Goal: Find specific page/section: Find specific page/section

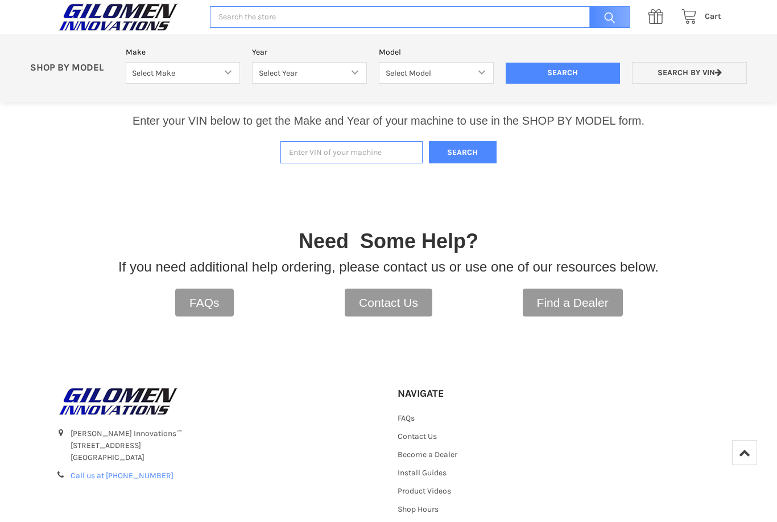
click at [336, 152] on input "Enter VIN of your machine" at bounding box center [351, 152] width 142 height 22
click at [463, 155] on button "Search" at bounding box center [463, 152] width 68 height 22
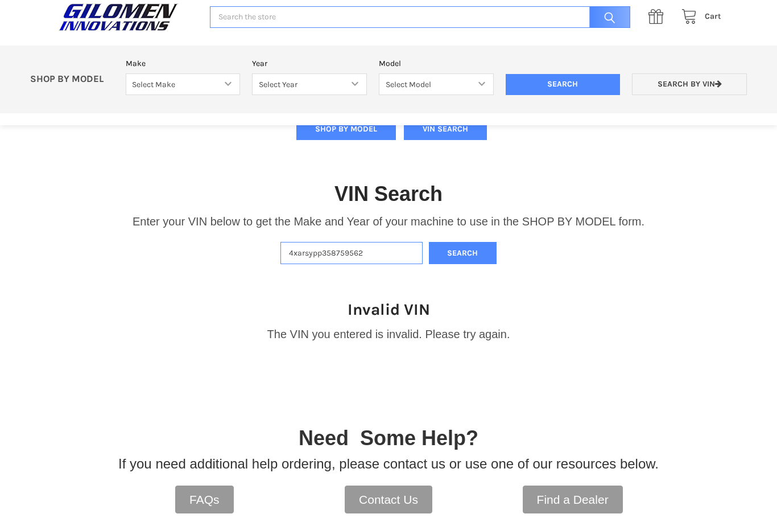
scroll to position [214, 0]
click at [323, 258] on input "4xarsypp358759562" at bounding box center [351, 253] width 142 height 22
click at [464, 257] on button "Search" at bounding box center [463, 253] width 68 height 22
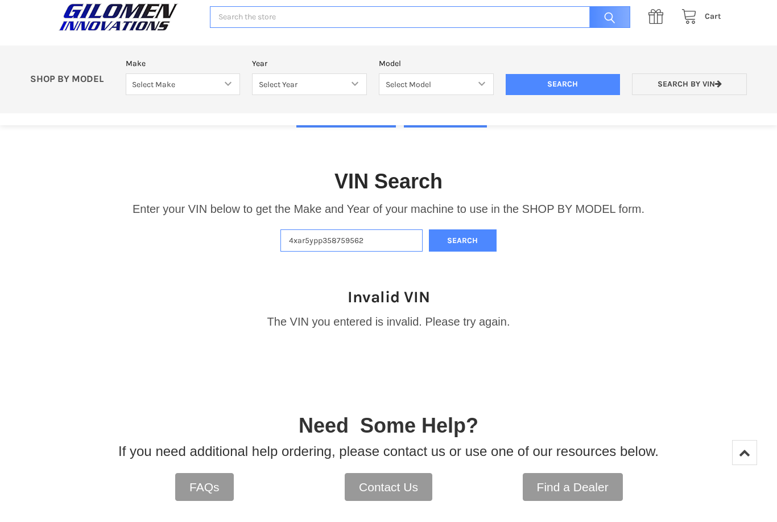
scroll to position [227, 0]
click at [383, 237] on input "4xar5ypp358759562" at bounding box center [351, 241] width 142 height 22
type input "4"
click at [469, 242] on button "Search" at bounding box center [463, 241] width 68 height 22
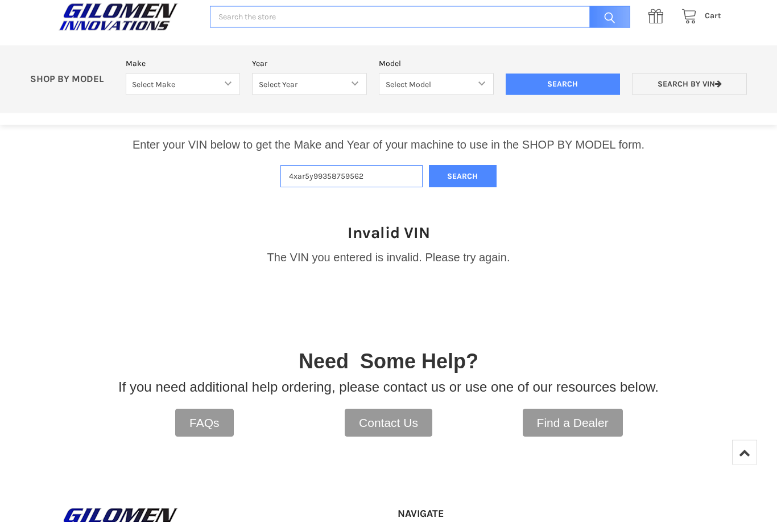
scroll to position [288, 0]
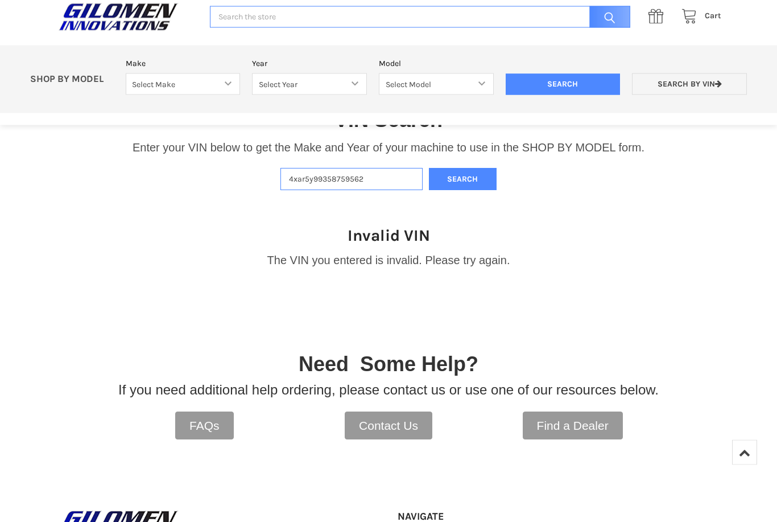
click at [296, 176] on input "4xar5y99358759562" at bounding box center [351, 179] width 142 height 22
click at [308, 175] on input "4xar5y99358759562" at bounding box center [351, 179] width 142 height 22
click at [308, 171] on input "4xar5y99358759562" at bounding box center [351, 179] width 142 height 22
click at [403, 188] on input "4xar5y99358759562" at bounding box center [351, 179] width 142 height 22
click at [461, 176] on button "Search" at bounding box center [463, 179] width 68 height 22
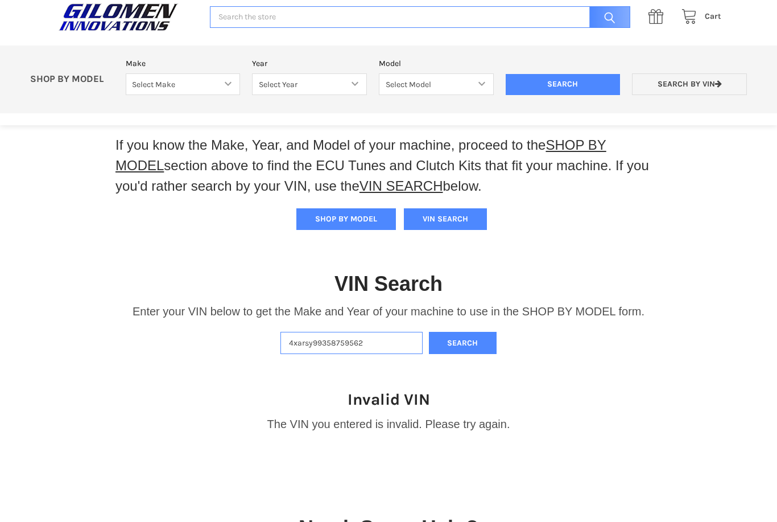
scroll to position [127, 0]
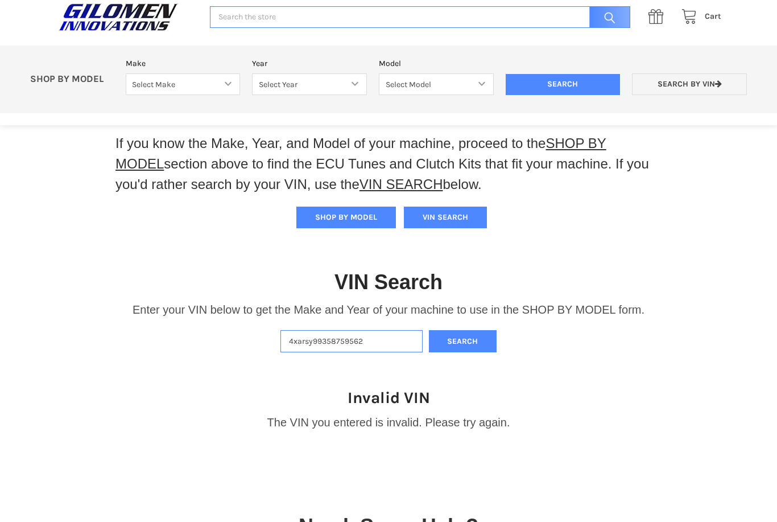
click at [370, 346] on input "4xarsy99358759562" at bounding box center [351, 341] width 142 height 22
type input "4xarsy993s8759562"
click at [463, 341] on button "Search" at bounding box center [463, 342] width 68 height 22
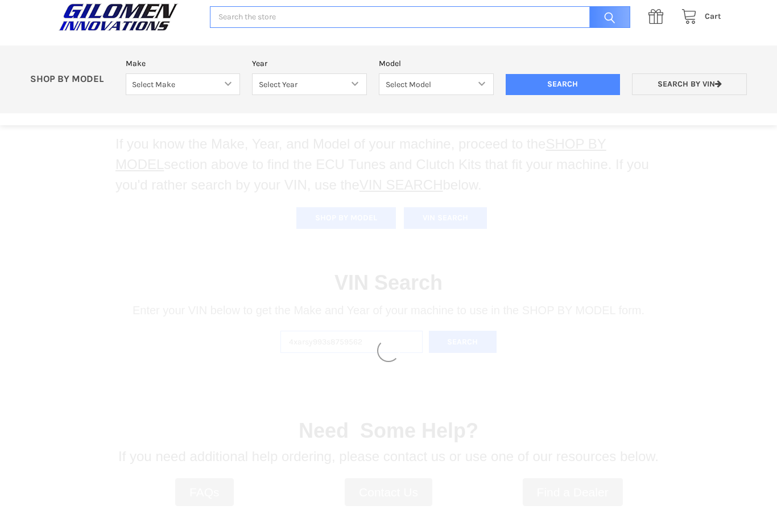
select select "330"
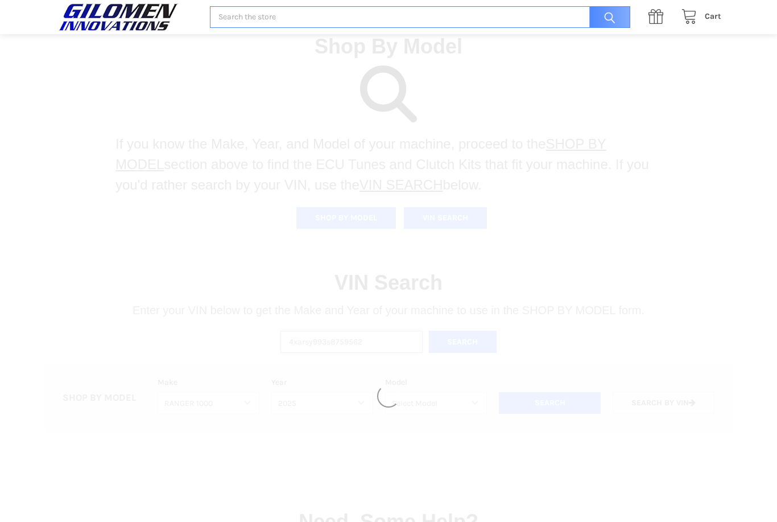
select select "664"
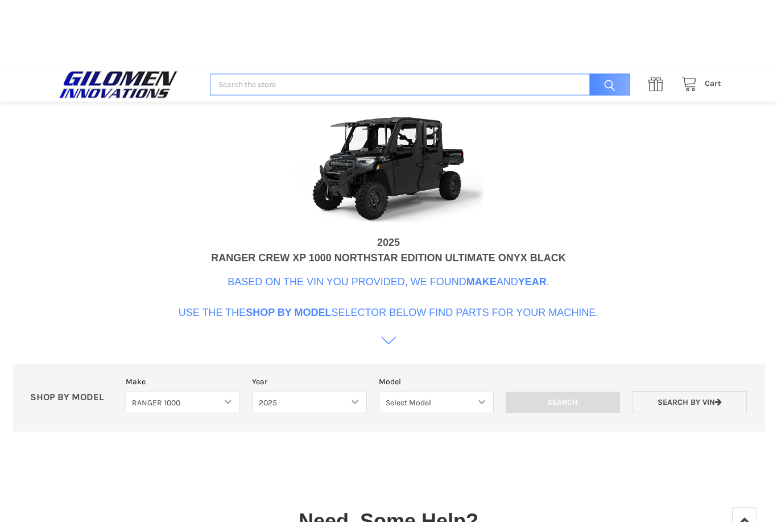
scroll to position [484, 0]
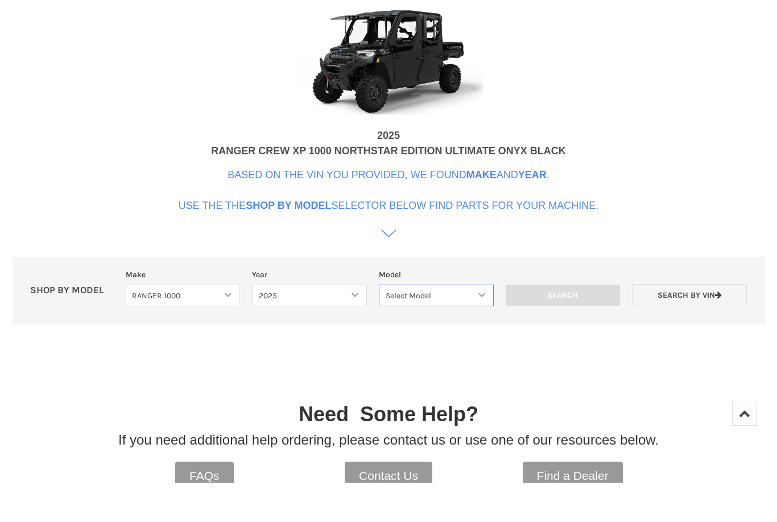
click at [484, 324] on select "Select Model Ranger 1000 Basic 61 HP SOHC Ranger 1000 Crew Basic 61 HP SOHC Ran…" at bounding box center [436, 335] width 115 height 22
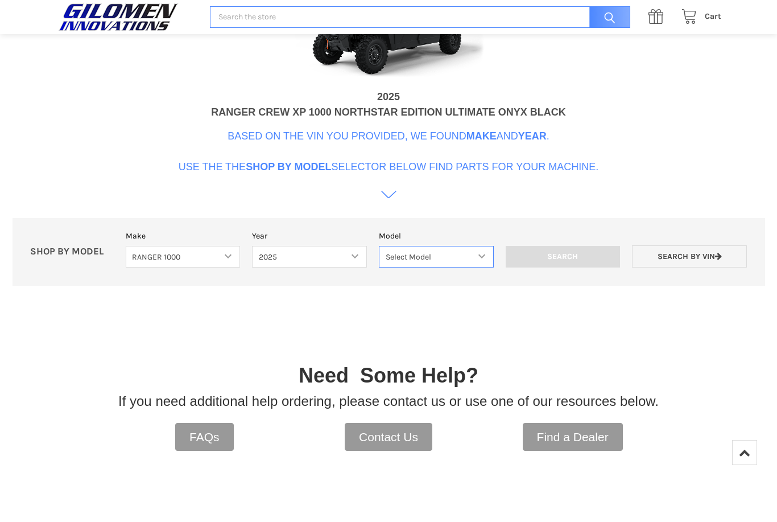
scroll to position [562, 0]
click at [480, 258] on select "Select Model Ranger 1000 Basic 61 HP SOHC Ranger 1000 Crew Basic 61 HP SOHC Ran…" at bounding box center [436, 257] width 115 height 22
select select "672"
click at [572, 259] on input "Search" at bounding box center [563, 257] width 115 height 22
